Goal: Find specific page/section: Find specific page/section

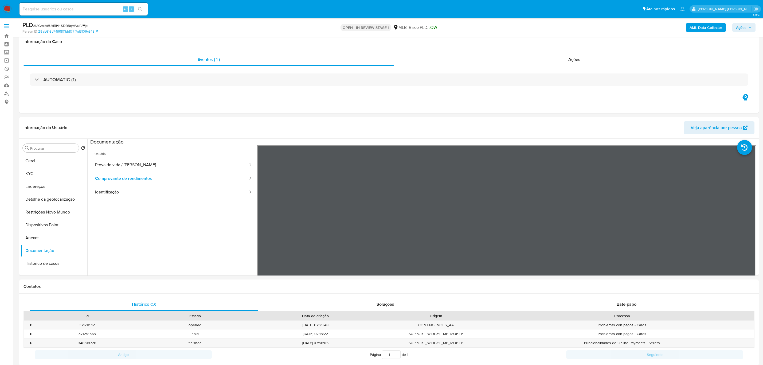
scroll to position [367, 0]
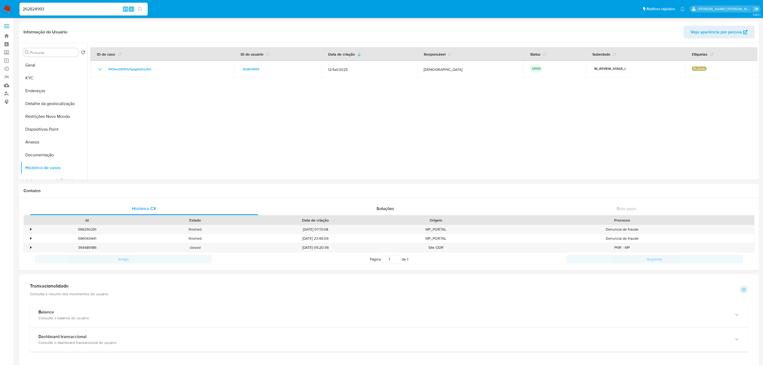
select select "10"
click at [84, 7] on input "262824993" at bounding box center [84, 9] width 128 height 7
type input "9AcYrC4RyibQ8gbaAHnjHQ7X"
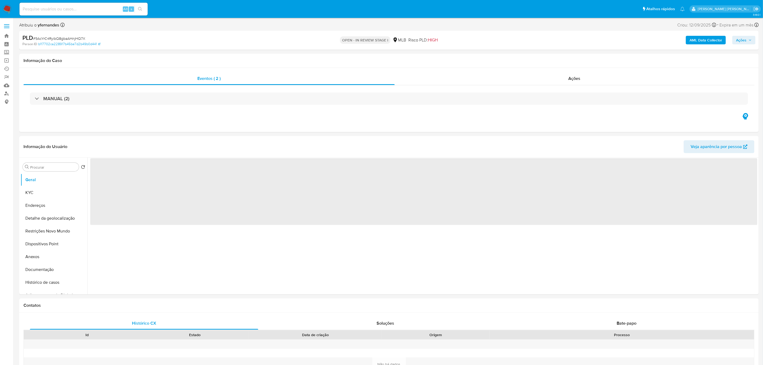
select select "10"
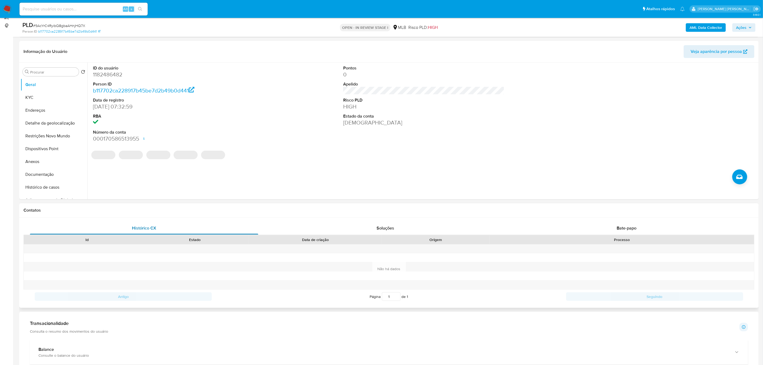
scroll to position [80, 0]
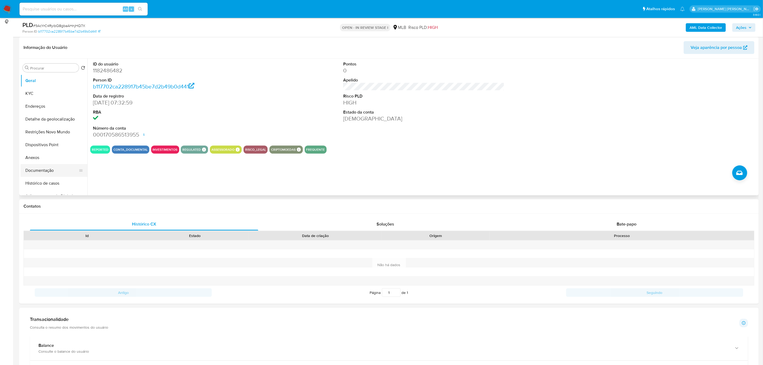
click at [46, 168] on button "Documentação" at bounding box center [52, 170] width 63 height 13
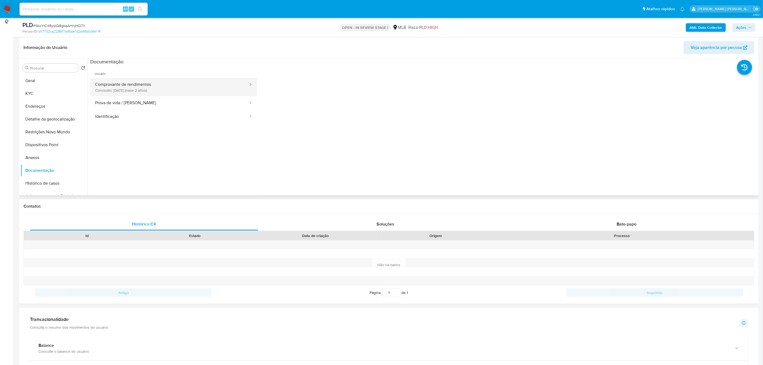
click at [176, 89] on button "Comprovante de rendimentos Concluído: [DATE] (hace 2 años)" at bounding box center [169, 87] width 158 height 18
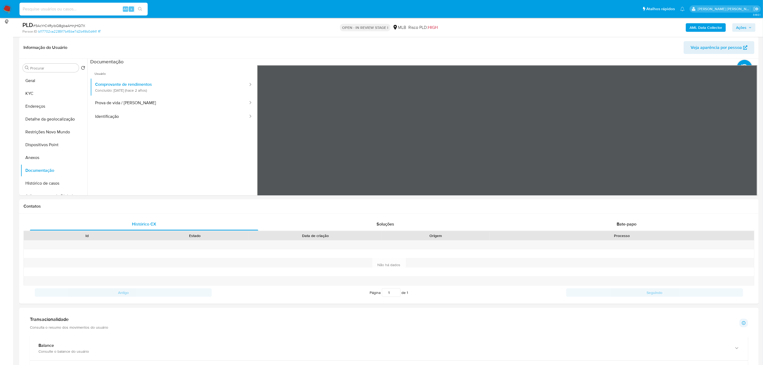
drag, startPoint x: 96, startPoint y: 12, endPoint x: 96, endPoint y: 10, distance: 2.7
click at [96, 10] on input at bounding box center [84, 9] width 128 height 7
paste input "mO1e4uAk622FcHYs5vIdHuLG"
type input "mO1e4uAk622FcHYs5vIdHuLG"
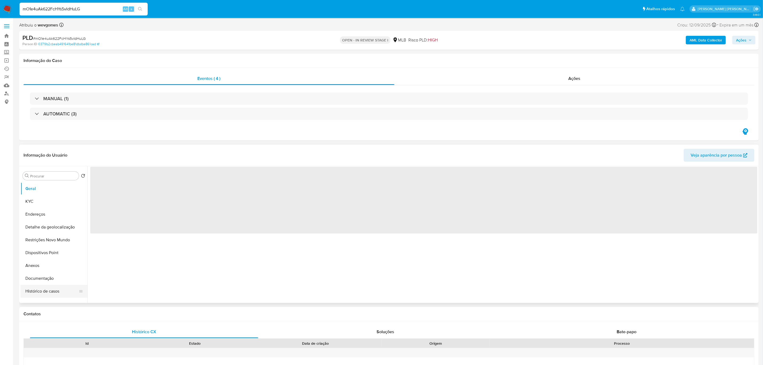
select select "10"
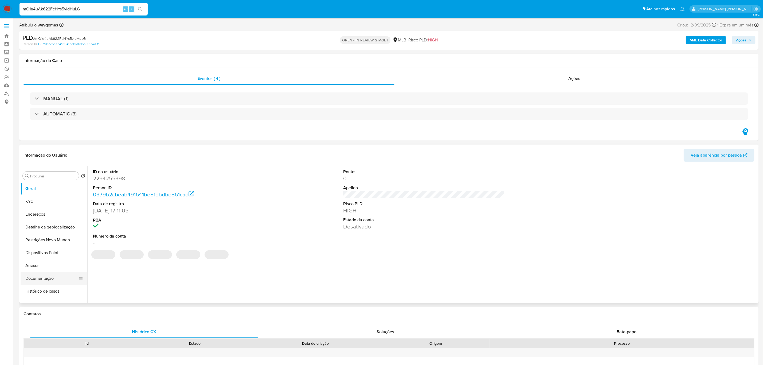
click at [46, 278] on button "Documentação" at bounding box center [52, 278] width 63 height 13
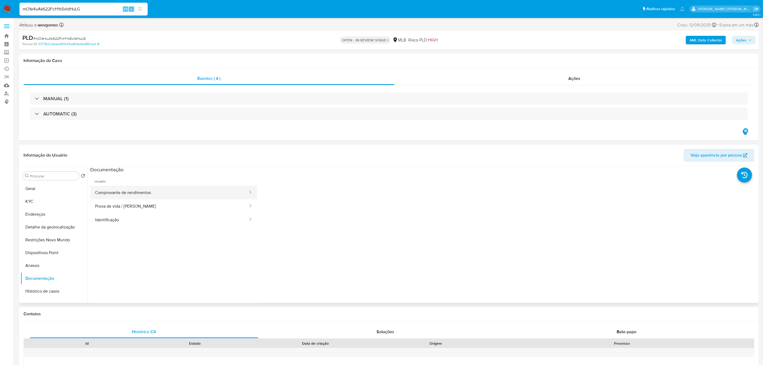
click at [162, 188] on button "Comprovante de rendimentos" at bounding box center [169, 193] width 158 height 14
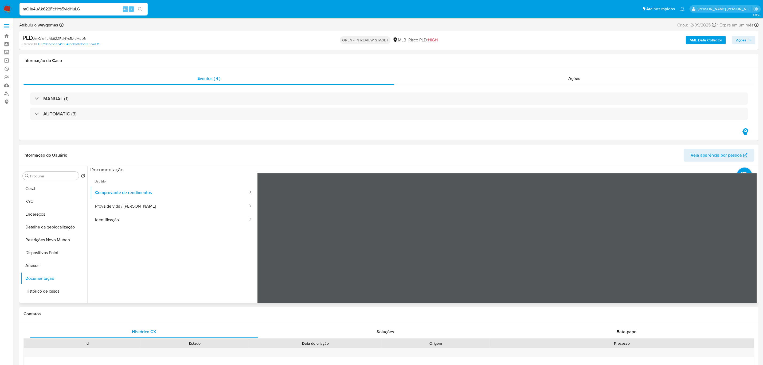
click at [258, 149] on header "Informação do Usuário Veja aparência por pessoa" at bounding box center [389, 155] width 731 height 13
click at [81, 3] on div "mO1e4uAk622FcHYs5vIdHuLG Alt s" at bounding box center [84, 9] width 128 height 13
click at [79, 10] on input "mO1e4uAk622FcHYs5vIdHuLG" at bounding box center [84, 9] width 128 height 7
paste input "56aIMc5muDOs3juvjdDtOcoY"
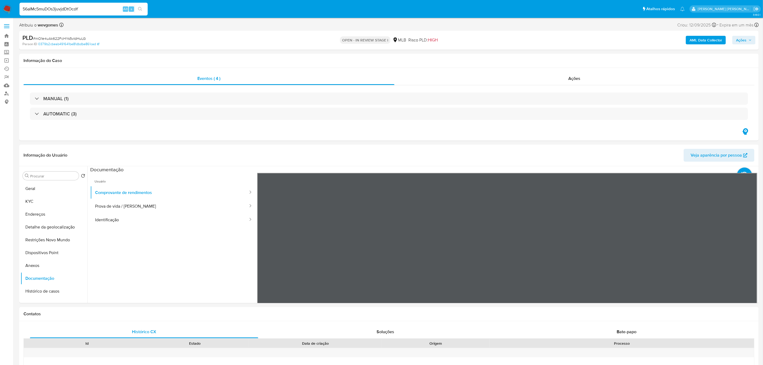
type input "56aIMc5muDOs3juvjdDtOcoY"
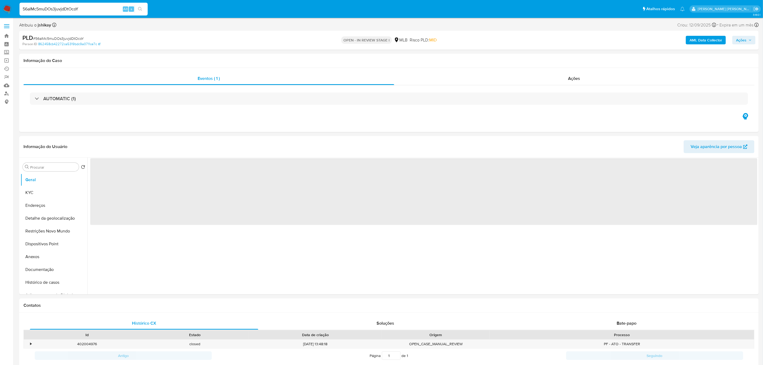
select select "10"
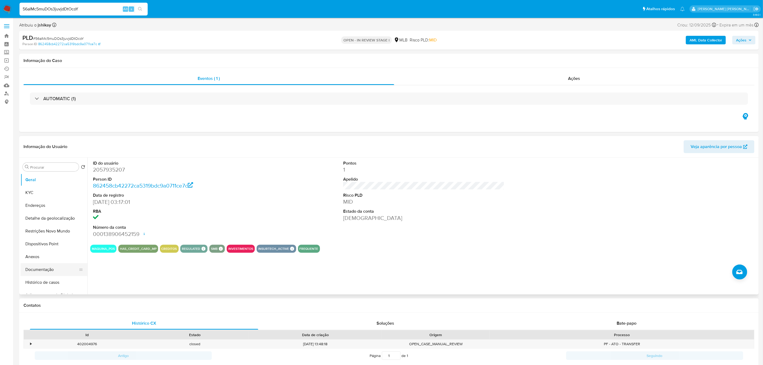
click at [49, 272] on button "Documentação" at bounding box center [52, 269] width 63 height 13
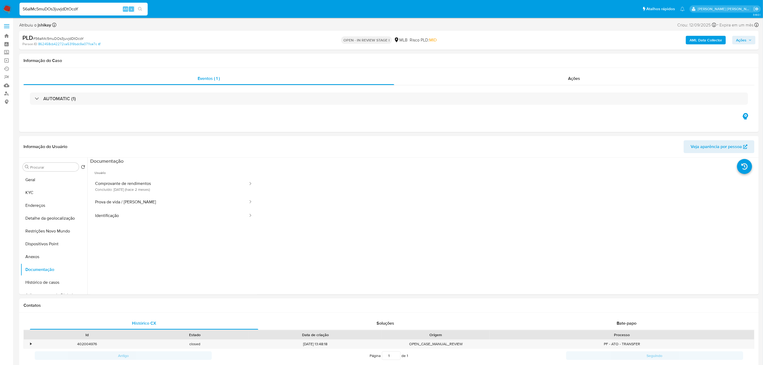
click at [100, 11] on input "56aIMc5muDOs3juvjdDtOcoY" at bounding box center [84, 9] width 128 height 7
paste input "rWjayVLsF1rA0CG7ZD5U5wAm"
type input "rWjayVLsF1rA0CG7ZD5U5wAm"
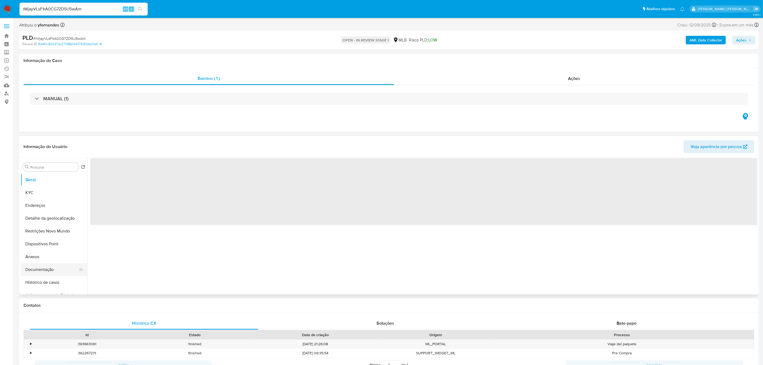
select select "10"
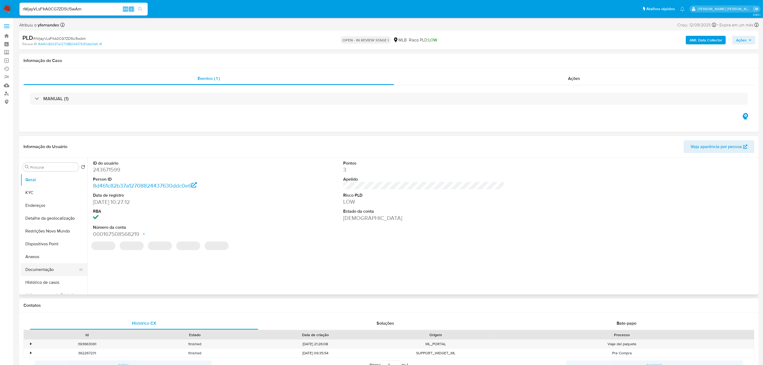
click at [38, 270] on button "Documentação" at bounding box center [52, 269] width 63 height 13
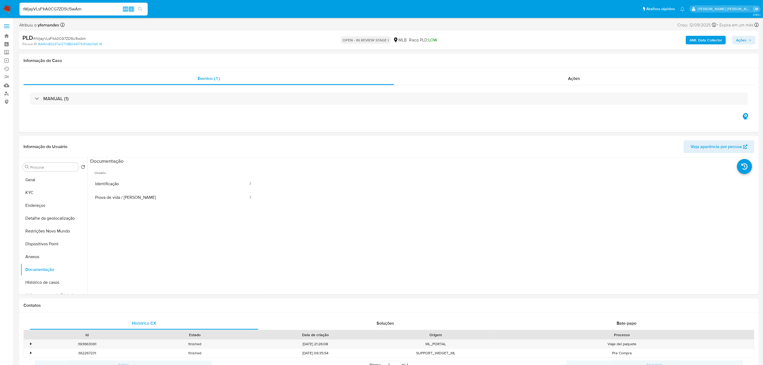
click at [96, 11] on input "rWjayVLsF1rA0CG7ZD5U5wAm" at bounding box center [84, 9] width 128 height 7
paste input "rWjayVLsF1rA0CG7ZD5U5wAm"
type input "rWjayVLsF1rA0CG7ZD5U5wAm"
click at [73, 7] on input "rWjayVLsF1rA0CG7ZD5U5wAm" at bounding box center [84, 9] width 128 height 7
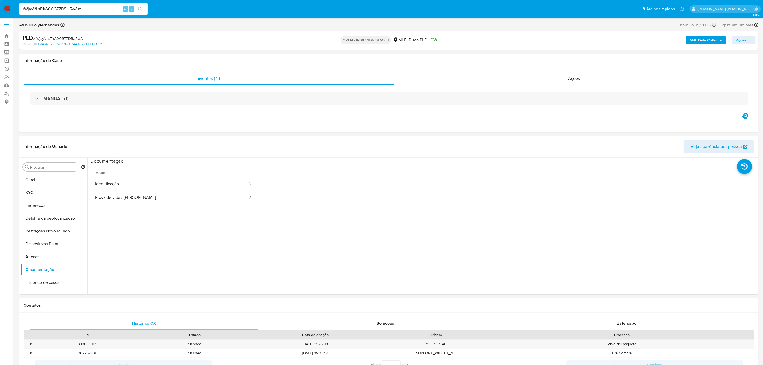
click at [73, 7] on input "rWjayVLsF1rA0CG7ZD5U5wAm" at bounding box center [84, 9] width 128 height 7
paste input "NWsCRJHy09i1k2PpQLbv6ZlV"
type input "NWsCRJHy09i1k2PpQLbv6ZlV"
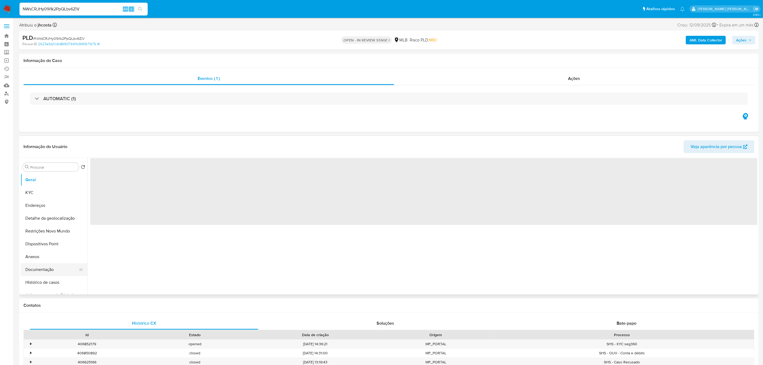
select select "10"
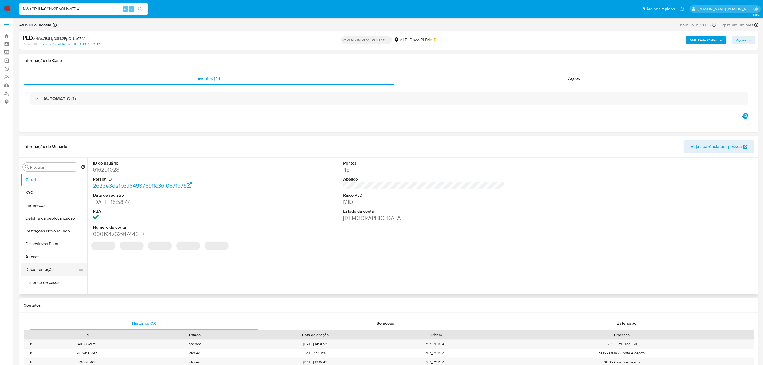
click at [37, 272] on button "Documentação" at bounding box center [52, 269] width 63 height 13
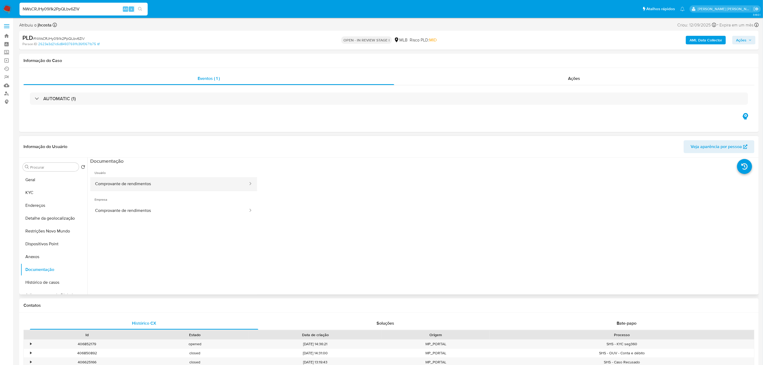
click at [162, 181] on button "Comprovante de rendimentos" at bounding box center [169, 184] width 158 height 14
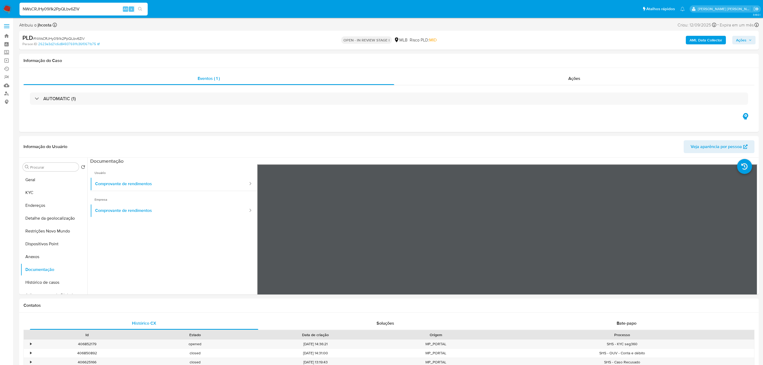
select select "10"
click at [104, 10] on input "NWsCRJHy09i1k2PpQLbv6ZlV" at bounding box center [84, 9] width 128 height 7
paste input "cu0kISli9XcdBnk4RYOyvtBH"
type input "cu0kISli9XcdBnk4RYOyvtBH"
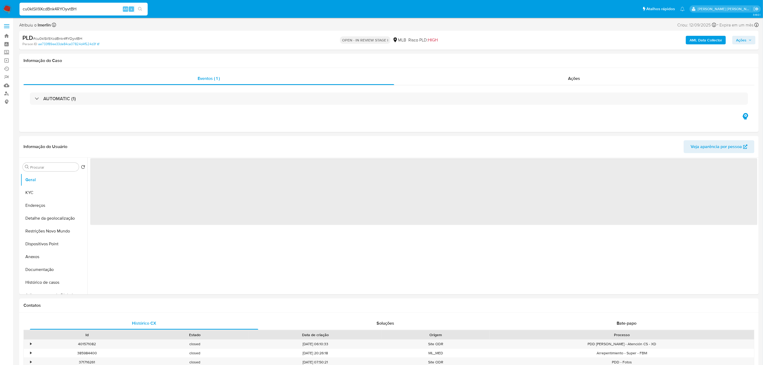
select select "10"
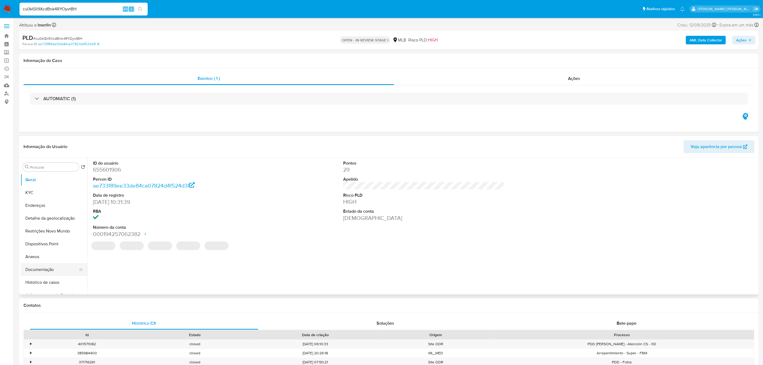
click at [52, 268] on button "Documentação" at bounding box center [52, 269] width 63 height 13
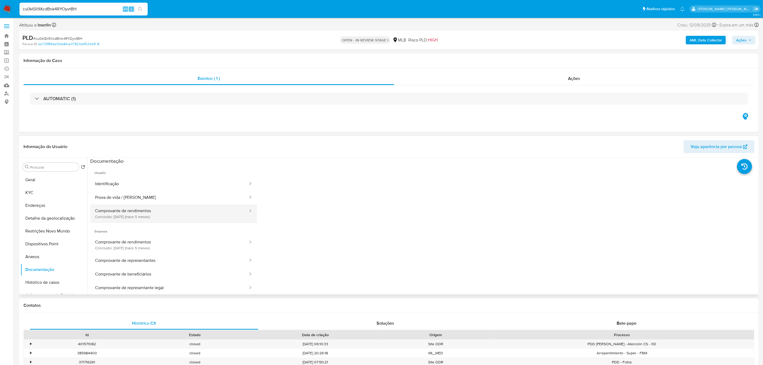
click at [164, 209] on button "Comprovante de rendimentos Concluído: 30/04/2025 (hace 5 meses)" at bounding box center [169, 213] width 158 height 18
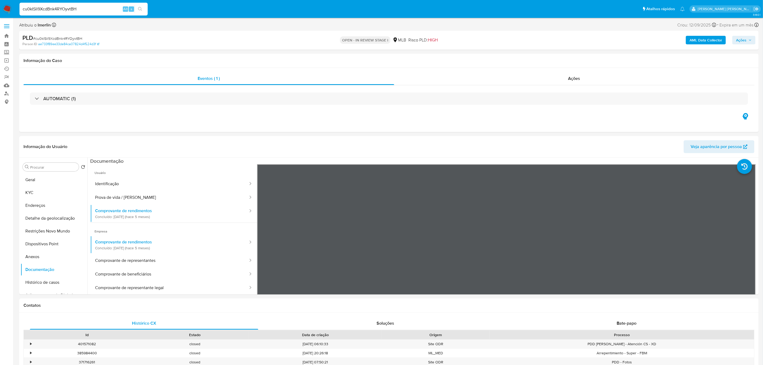
click at [55, 11] on input "cu0kISli9XcdBnk4RYOyvtBH" at bounding box center [84, 9] width 128 height 7
paste input "Q7XC1GLNh0NN0oqeQRhvycCS"
type input "Q7XC1GLNh0NN0oqeQRhvycCS"
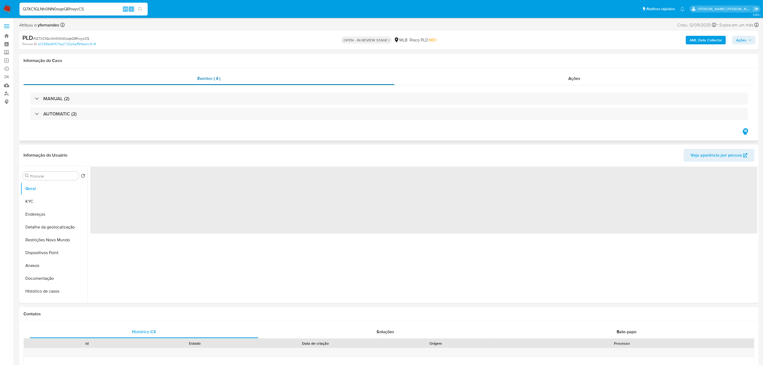
select select "10"
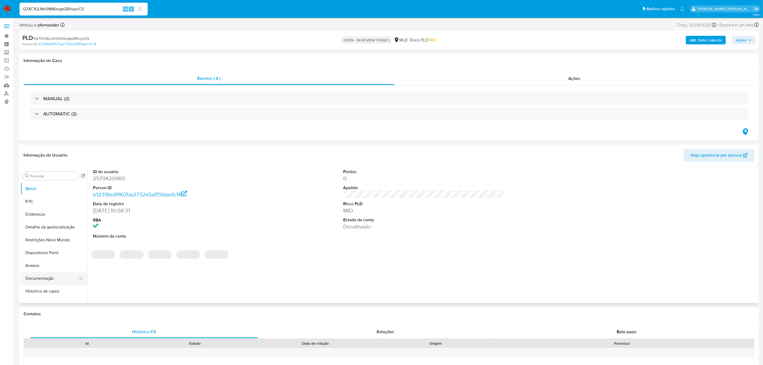
click at [46, 278] on button "Documentação" at bounding box center [52, 278] width 63 height 13
